Goal: Task Accomplishment & Management: Manage account settings

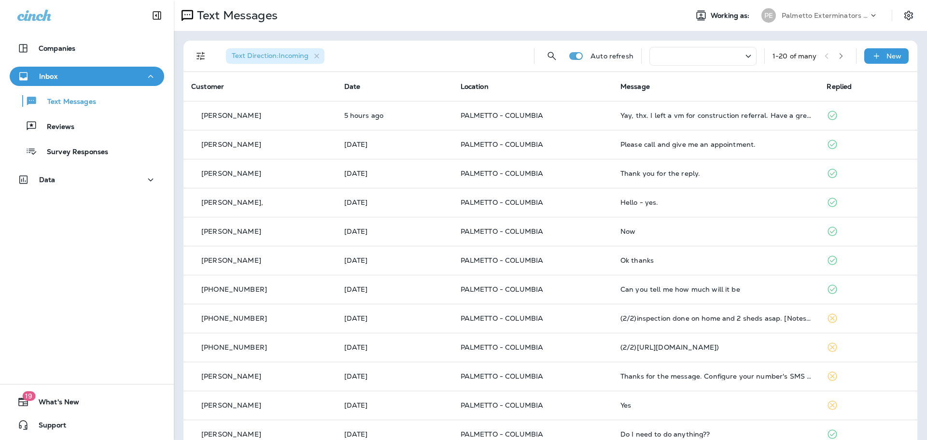
click at [685, 62] on div at bounding box center [702, 56] width 107 height 19
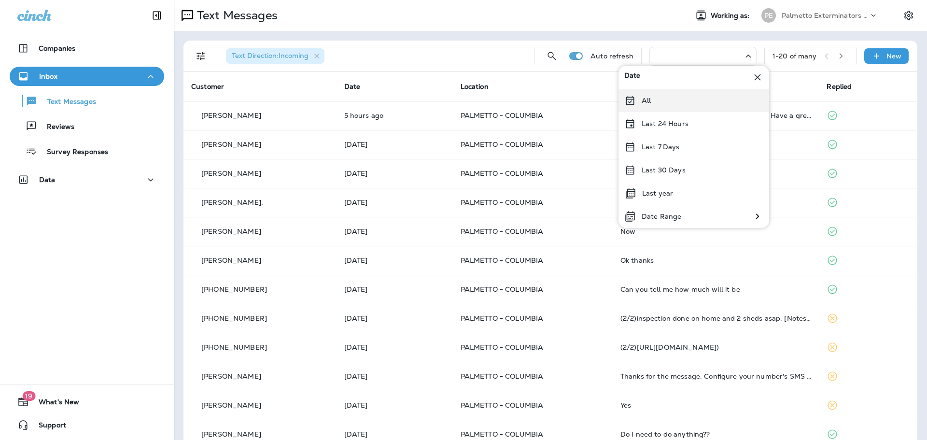
click at [664, 100] on div "All" at bounding box center [693, 100] width 151 height 23
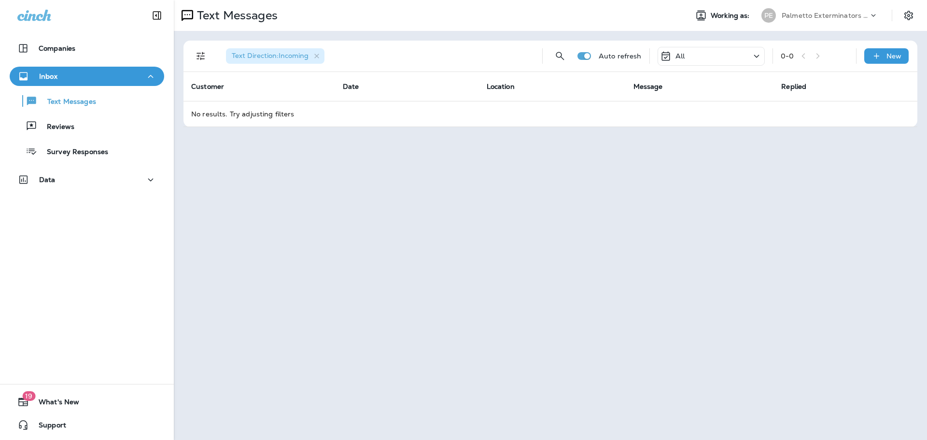
click at [727, 60] on div "All" at bounding box center [710, 56] width 107 height 19
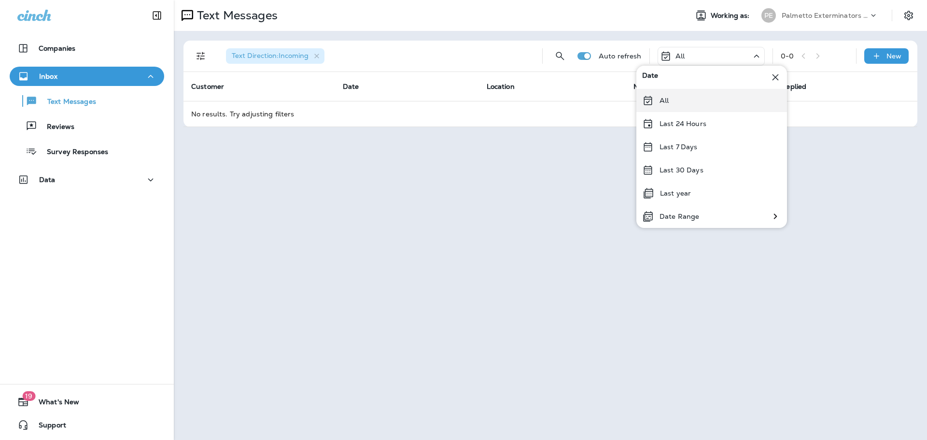
click at [685, 103] on div "All" at bounding box center [711, 100] width 151 height 23
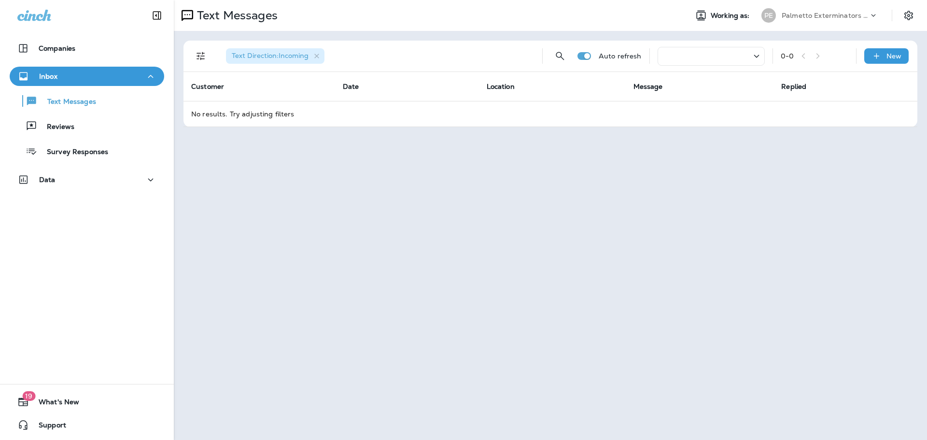
click at [696, 56] on div at bounding box center [710, 56] width 107 height 19
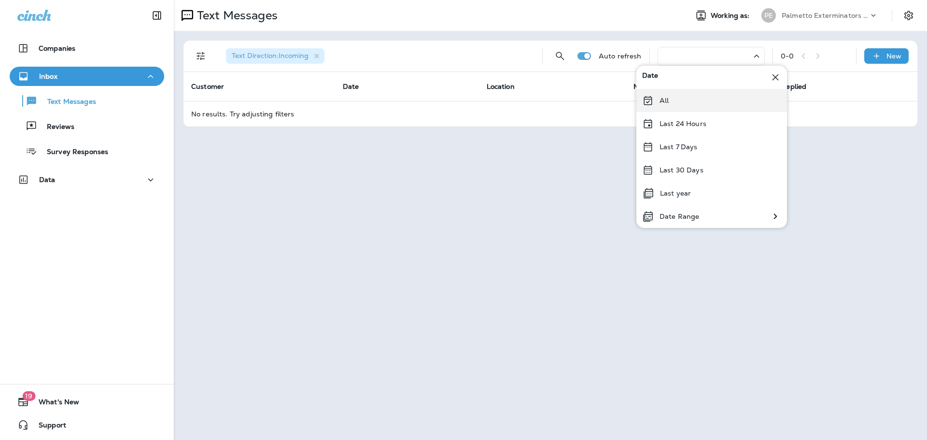
click at [672, 97] on div "All" at bounding box center [711, 100] width 151 height 23
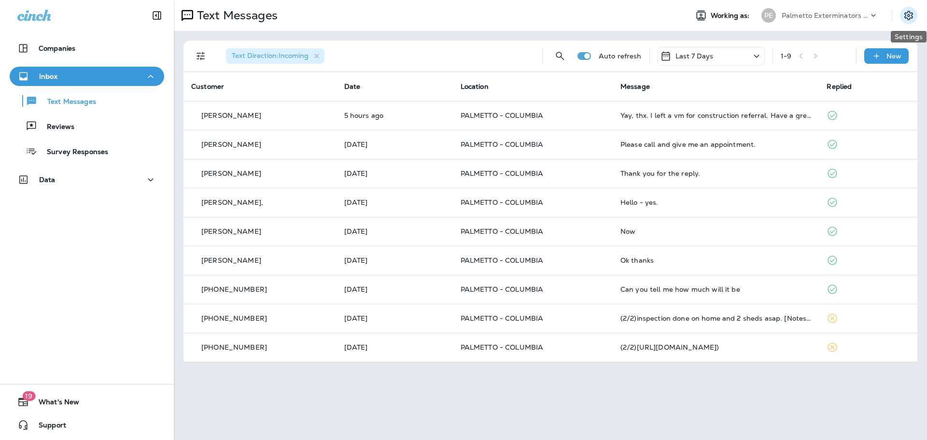
click at [909, 13] on icon "Settings" at bounding box center [908, 16] width 12 height 12
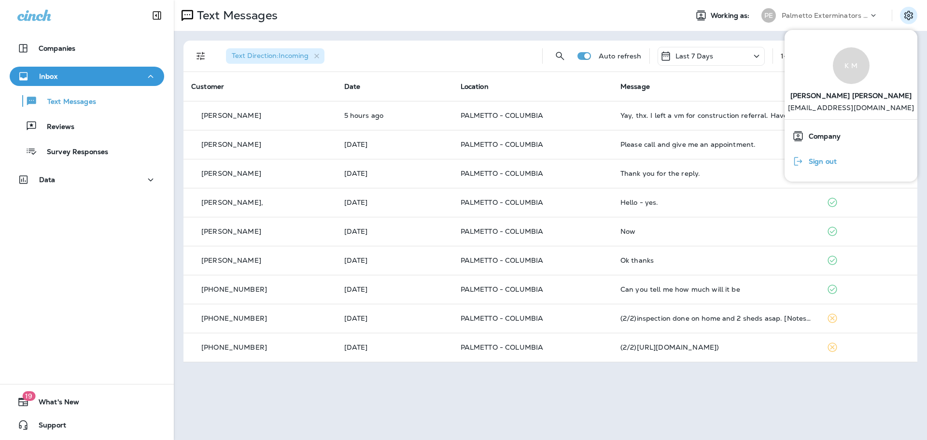
click at [841, 158] on button "Sign out" at bounding box center [850, 161] width 133 height 25
click at [907, 18] on icon "Settings" at bounding box center [908, 16] width 12 height 12
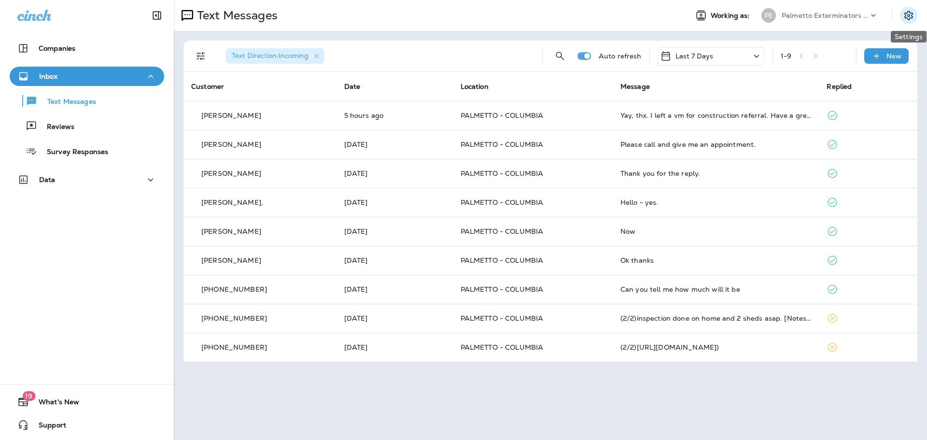
click at [908, 18] on icon "Settings" at bounding box center [908, 16] width 12 height 12
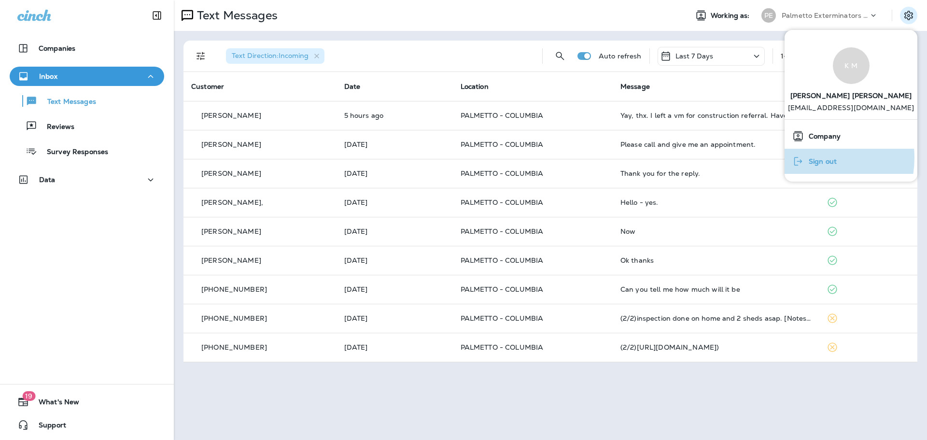
click at [811, 158] on span "Sign out" at bounding box center [819, 161] width 33 height 8
